Goal: Transaction & Acquisition: Purchase product/service

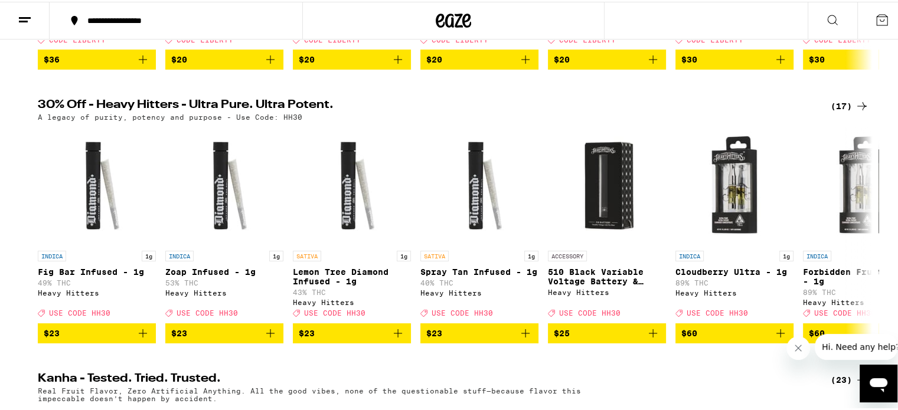
click at [836, 112] on div "(17)" at bounding box center [850, 104] width 38 height 14
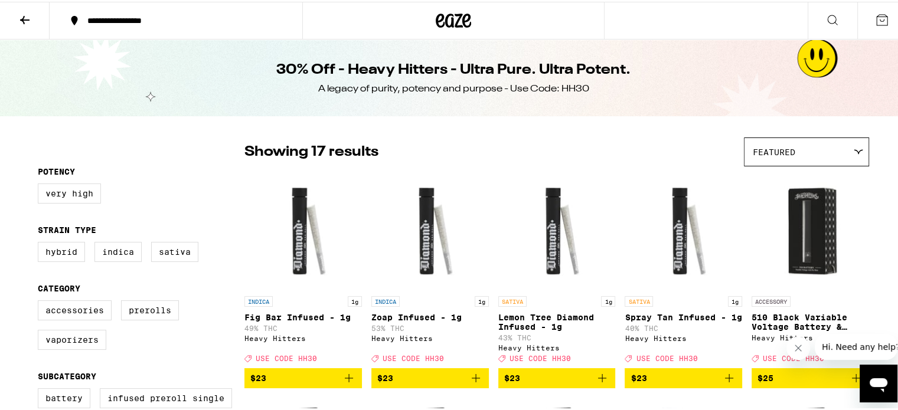
click at [26, 16] on icon at bounding box center [25, 18] width 14 height 14
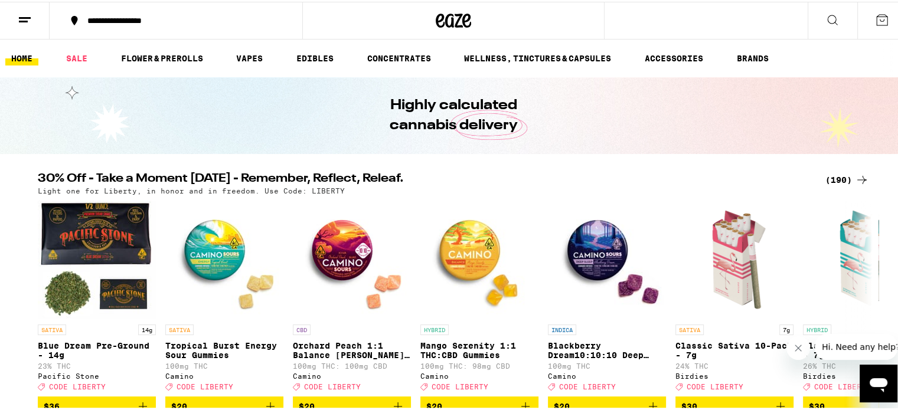
click at [834, 178] on div "(190)" at bounding box center [847, 178] width 44 height 14
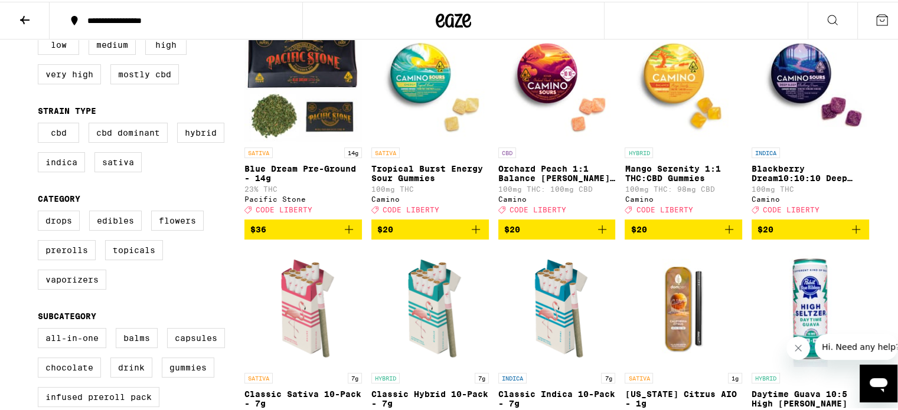
scroll to position [151, 0]
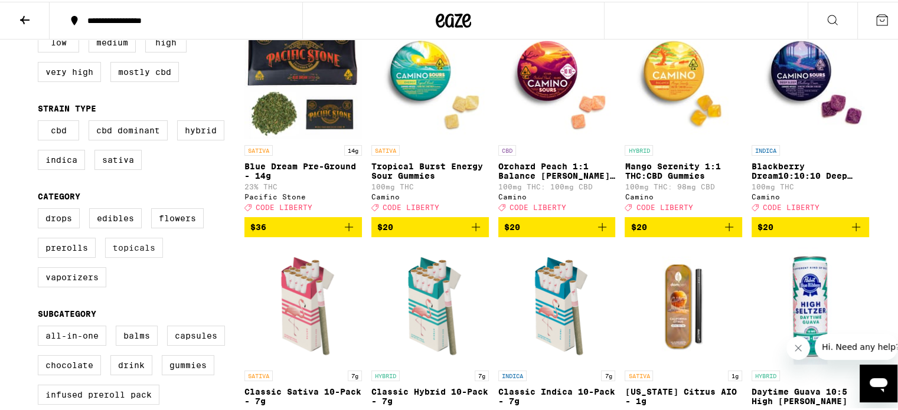
click at [119, 252] on label "Topicals" at bounding box center [134, 246] width 58 height 20
click at [41, 209] on input "Topicals" at bounding box center [40, 208] width 1 height 1
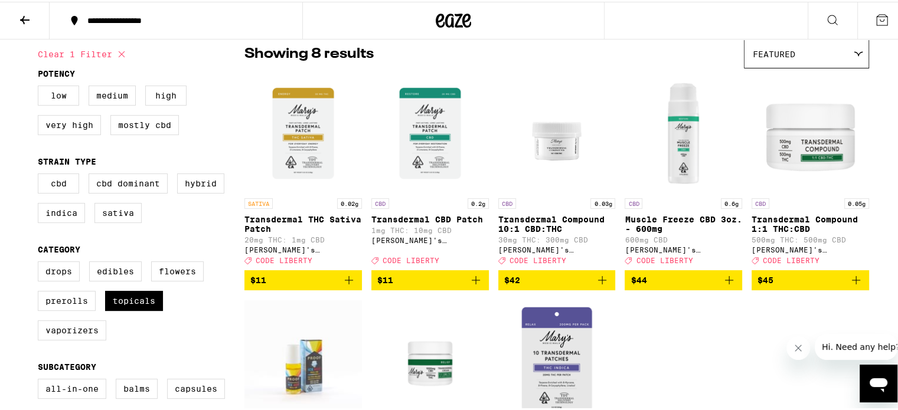
scroll to position [77, 0]
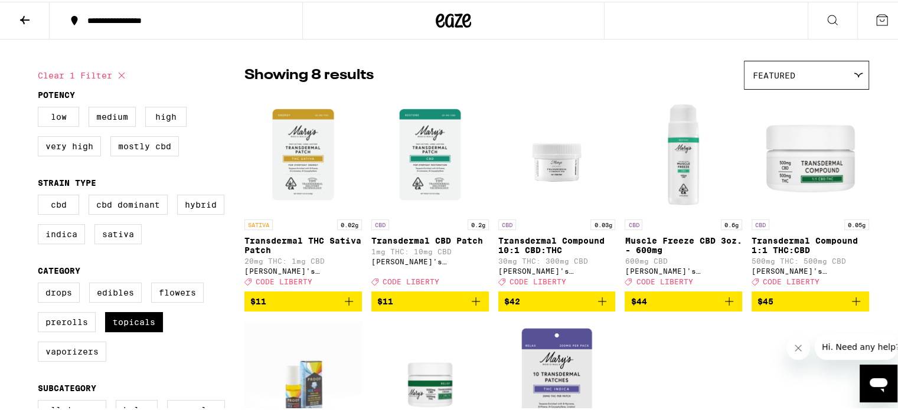
click at [681, 154] on img "Open page for Muscle Freeze CBD 3oz. - 600mg from Mary's Medicinals" at bounding box center [684, 153] width 118 height 118
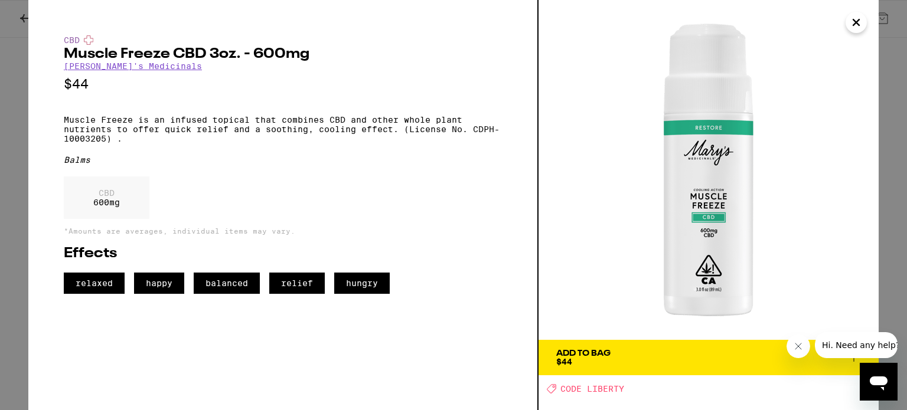
click at [608, 351] on div "Add To Bag" at bounding box center [583, 354] width 54 height 8
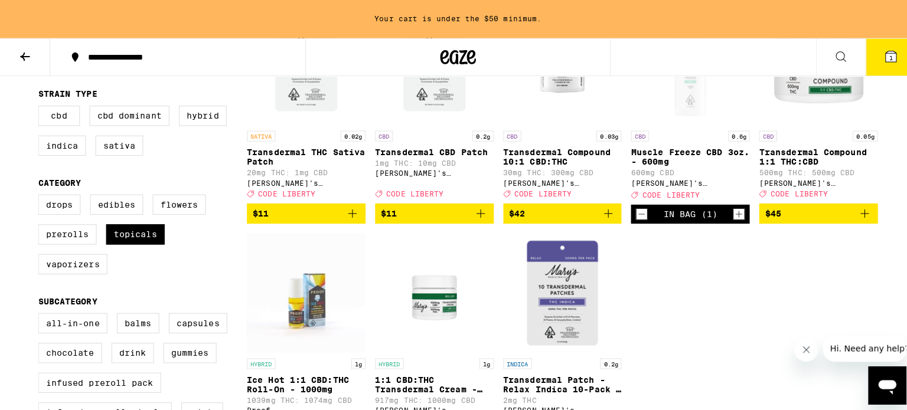
scroll to position [229, 0]
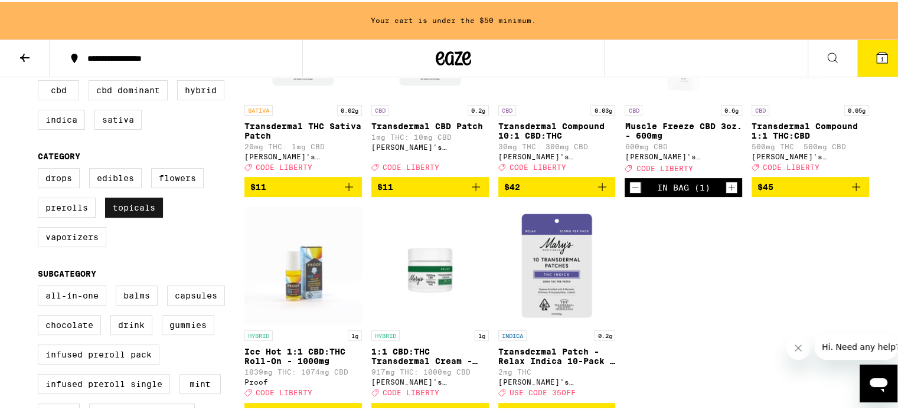
click at [120, 209] on label "Topicals" at bounding box center [134, 206] width 58 height 20
click at [41, 169] on input "Topicals" at bounding box center [40, 168] width 1 height 1
checkbox input "false"
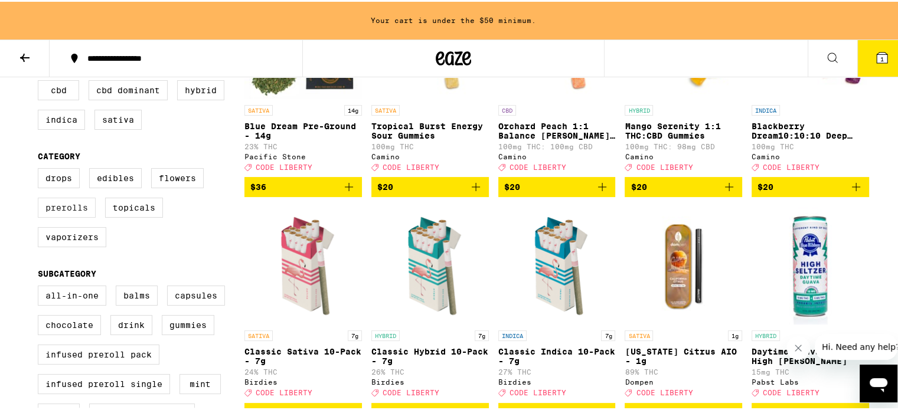
click at [66, 212] on label "Prerolls" at bounding box center [67, 206] width 58 height 20
click at [41, 169] on input "Prerolls" at bounding box center [40, 168] width 1 height 1
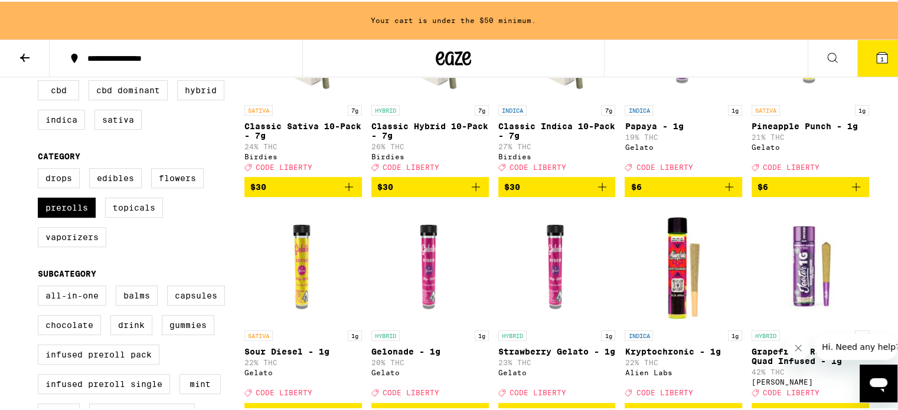
click at [498, 282] on img "Open page for Strawberry Gelato - 1g from Gelato" at bounding box center [557, 264] width 118 height 118
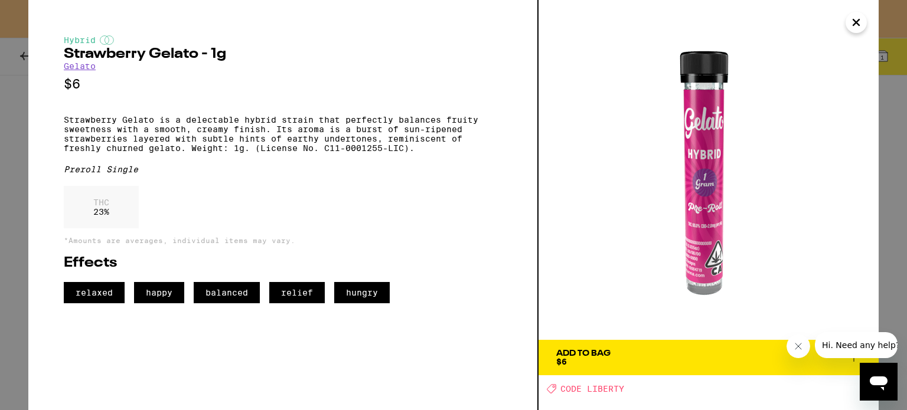
click at [860, 23] on icon "Close" at bounding box center [856, 23] width 14 height 18
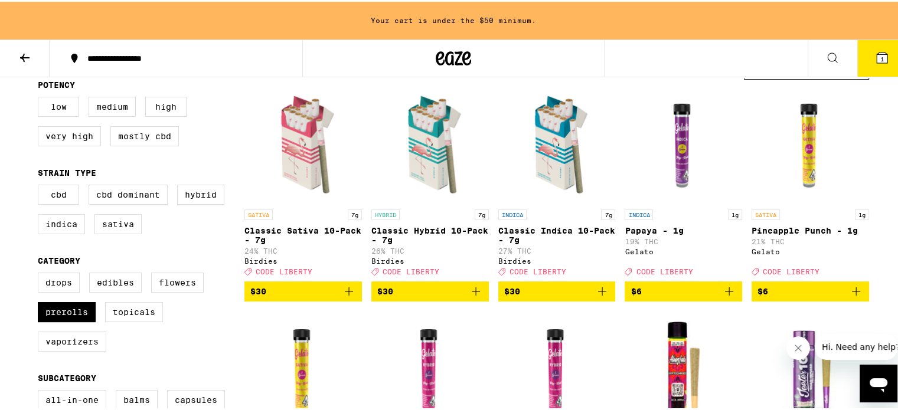
scroll to position [125, 0]
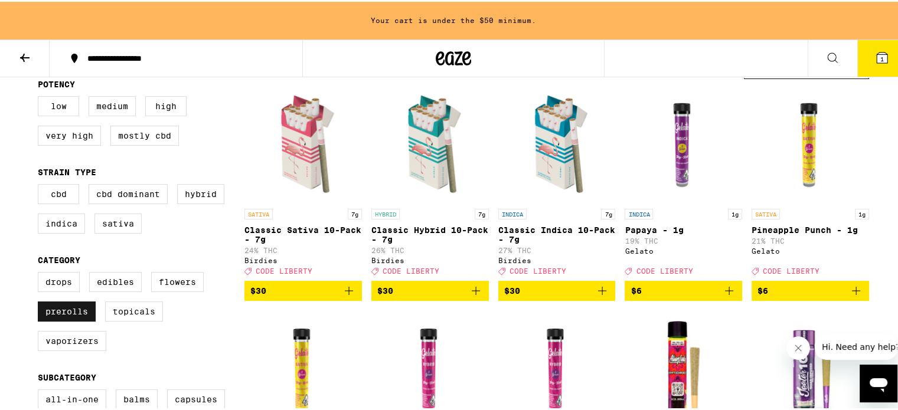
click at [77, 316] on label "Prerolls" at bounding box center [67, 310] width 58 height 20
click at [41, 273] on input "Prerolls" at bounding box center [40, 272] width 1 height 1
checkbox input "false"
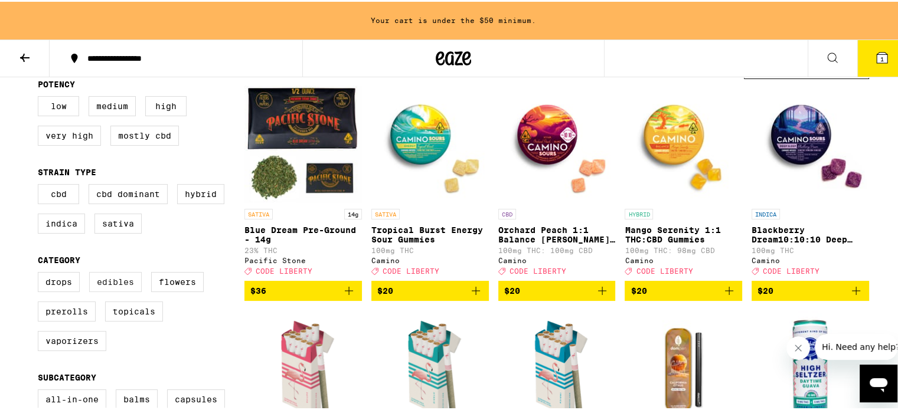
click at [119, 289] on label "Edibles" at bounding box center [115, 280] width 53 height 20
click at [41, 273] on input "Edibles" at bounding box center [40, 272] width 1 height 1
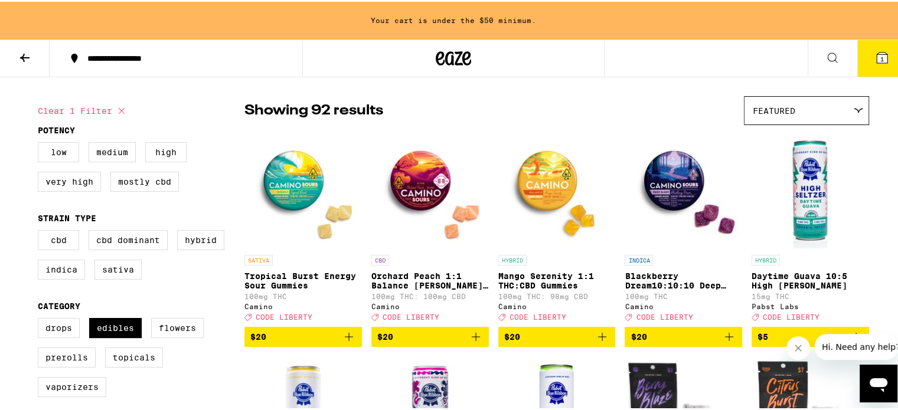
scroll to position [75, 0]
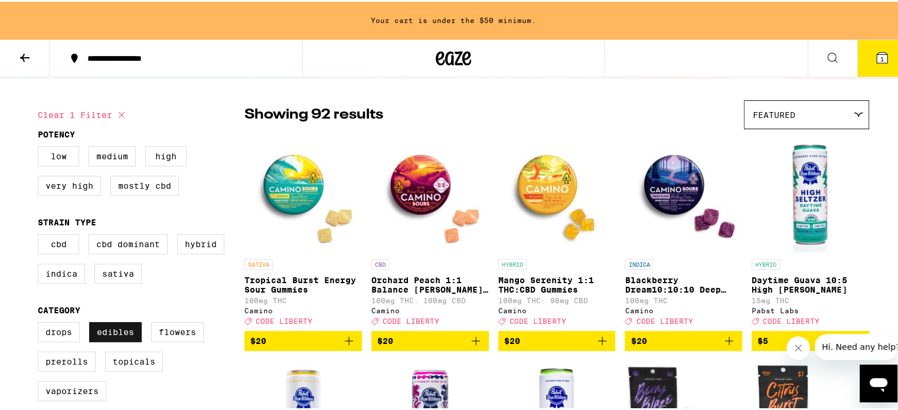
click at [109, 332] on label "Edibles" at bounding box center [115, 331] width 53 height 20
click at [41, 323] on input "Edibles" at bounding box center [40, 322] width 1 height 1
checkbox input "false"
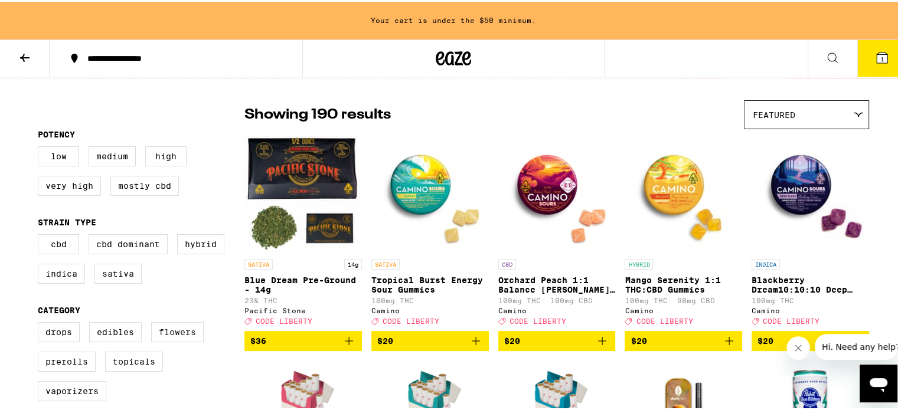
click at [182, 337] on label "Flowers" at bounding box center [177, 331] width 53 height 20
click at [41, 323] on input "Flowers" at bounding box center [40, 322] width 1 height 1
checkbox input "true"
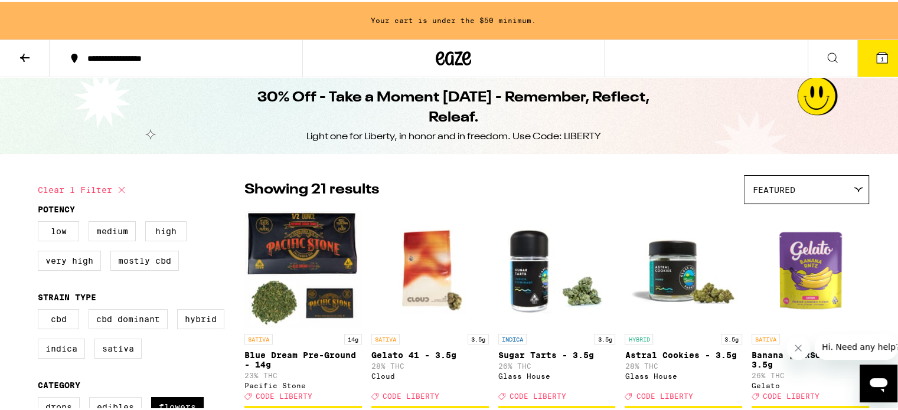
click at [885, 66] on button "1" at bounding box center [882, 56] width 50 height 37
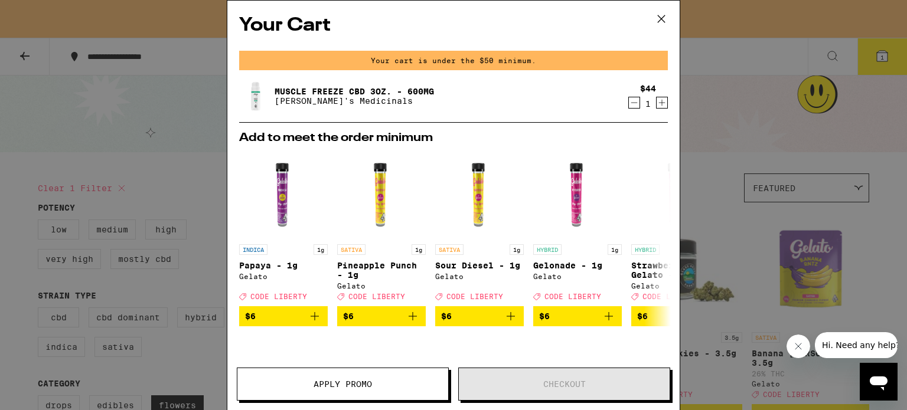
click at [629, 103] on icon "Decrement" at bounding box center [634, 103] width 11 height 14
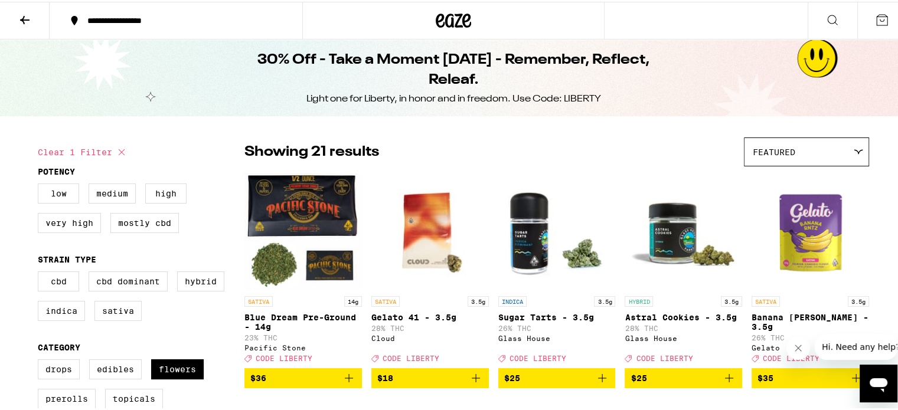
click at [703, 103] on div "30% Off - Take a Moment [DATE] - Remember, Reflect, Releaf. Light one for Liber…" at bounding box center [453, 76] width 907 height 77
